Goal: Information Seeking & Learning: Learn about a topic

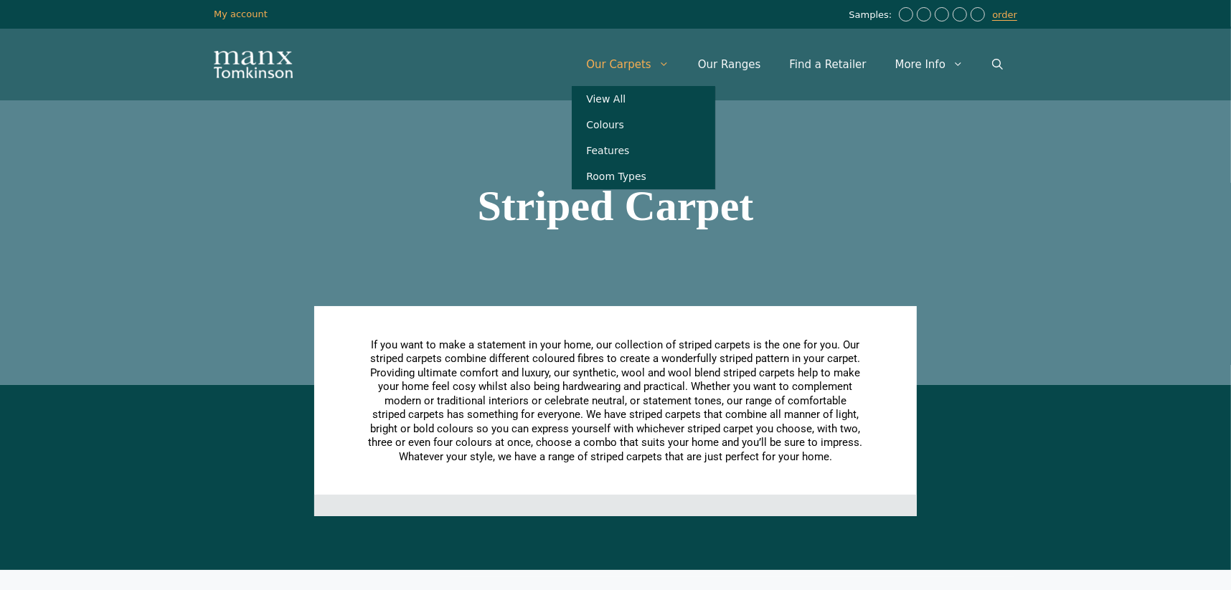
click at [637, 67] on link "Our Carpets" at bounding box center [628, 64] width 112 height 43
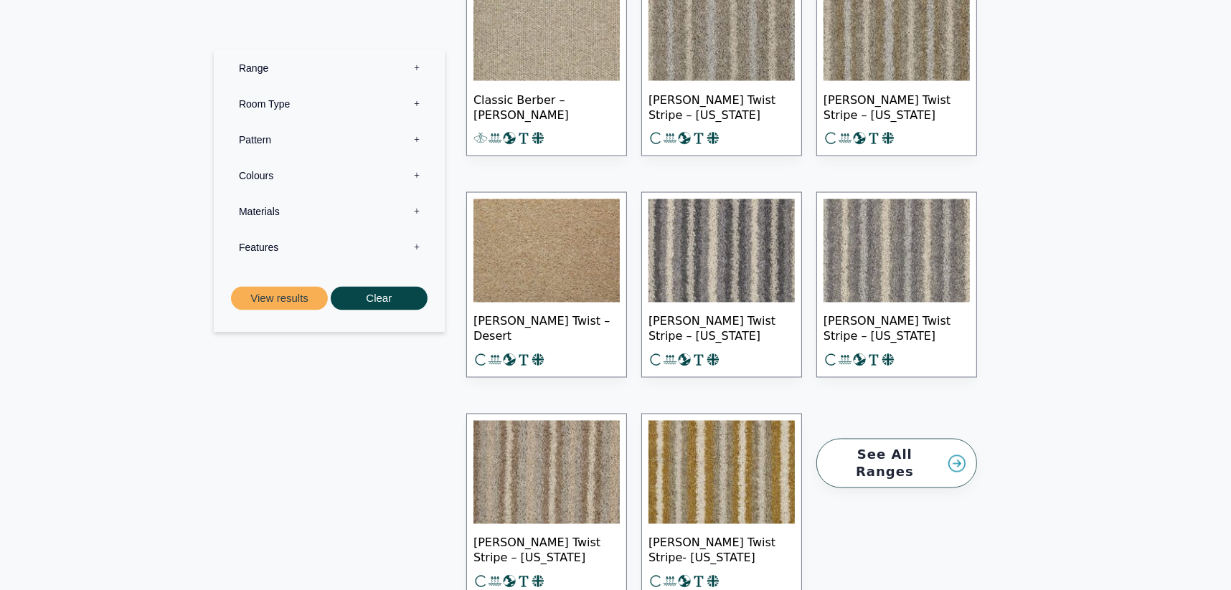
scroll to position [18935, 0]
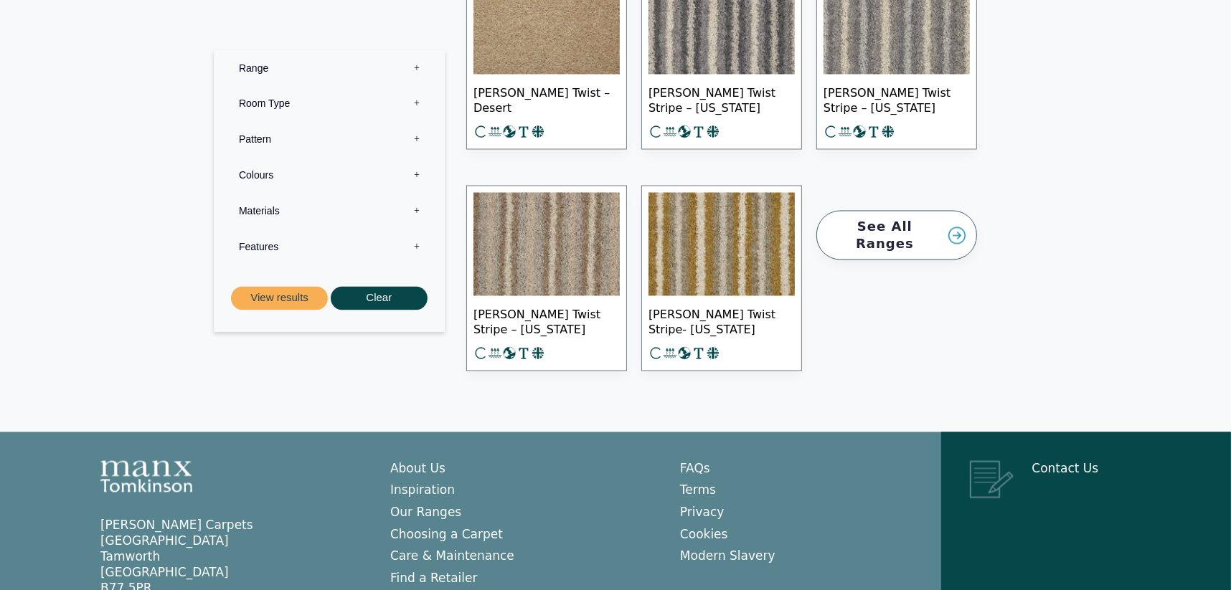
click at [539, 222] on img at bounding box center [546, 244] width 146 height 103
